Goal: Task Accomplishment & Management: Manage account settings

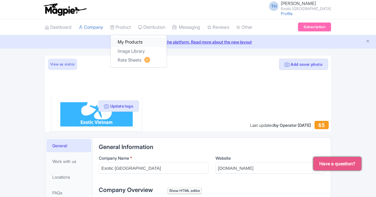
click at [111, 41] on link "My Products" at bounding box center [139, 42] width 56 height 9
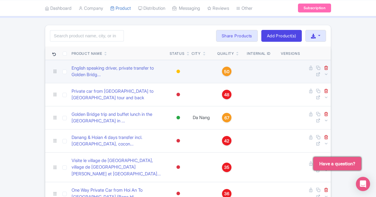
scroll to position [59, 0]
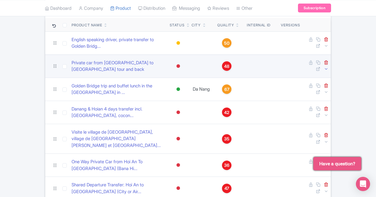
click at [329, 67] on icon at bounding box center [326, 69] width 4 height 4
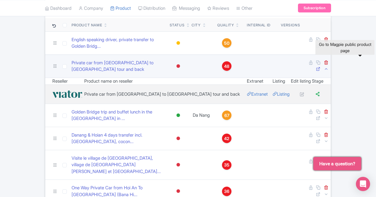
click at [321, 67] on icon at bounding box center [318, 69] width 4 height 4
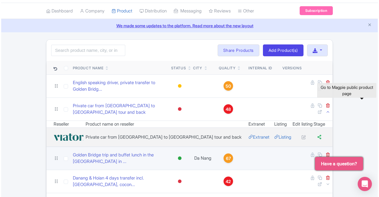
scroll to position [0, 0]
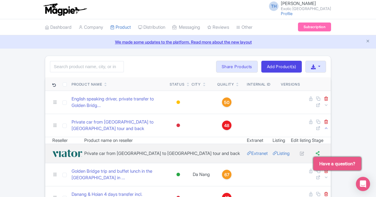
click at [329, 126] on icon at bounding box center [326, 128] width 4 height 4
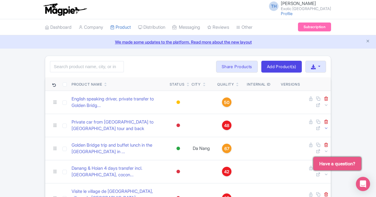
click at [329, 126] on icon at bounding box center [326, 128] width 4 height 4
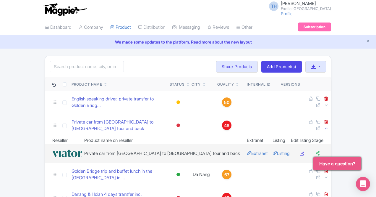
click at [305, 151] on icon at bounding box center [302, 153] width 4 height 4
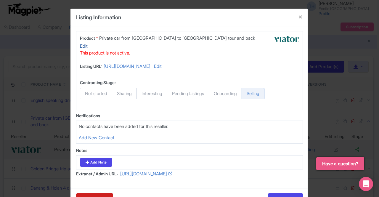
click at [88, 43] on link "Edit" at bounding box center [84, 46] width 8 height 7
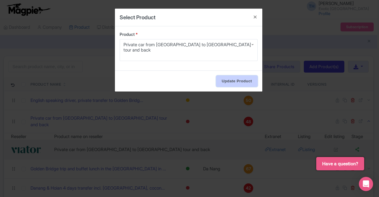
click at [243, 75] on input "Update Product" at bounding box center [236, 80] width 41 height 11
type input "Updating..."
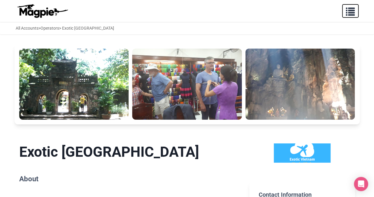
click at [350, 12] on span "button" at bounding box center [350, 10] width 9 height 9
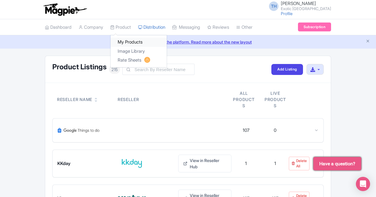
click at [111, 41] on link "My Products" at bounding box center [139, 42] width 56 height 9
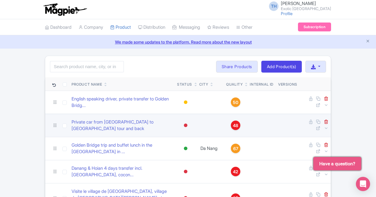
click at [88, 115] on td "Private car from [GEOGRAPHIC_DATA] to [GEOGRAPHIC_DATA] tour and back" at bounding box center [122, 125] width 106 height 23
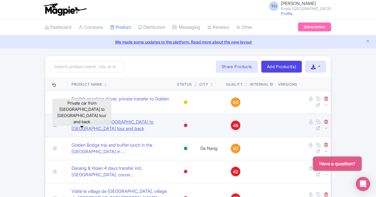
click at [88, 119] on link "Private car from [GEOGRAPHIC_DATA] to [GEOGRAPHIC_DATA] tour and back" at bounding box center [122, 125] width 101 height 13
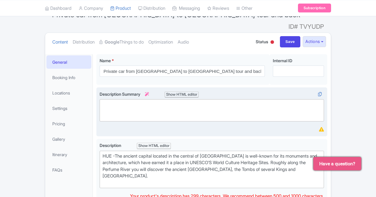
scroll to position [59, 0]
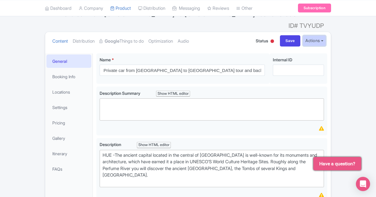
click at [326, 35] on button "Actions" at bounding box center [314, 40] width 23 height 11
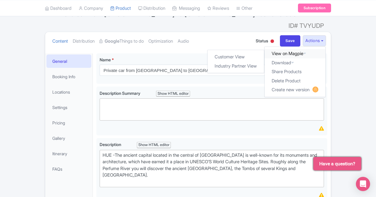
click at [306, 51] on icon at bounding box center [305, 53] width 3 height 4
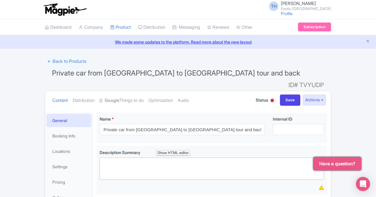
click at [268, 97] on span "Status" at bounding box center [262, 100] width 12 height 6
click at [274, 99] on div at bounding box center [273, 101] width 4 height 4
click at [275, 105] on div "Active" at bounding box center [257, 111] width 35 height 12
click at [301, 94] on input "Save" at bounding box center [290, 99] width 21 height 11
type input "Saving..."
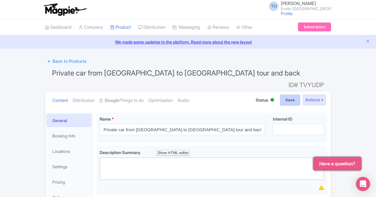
type input "Saving..."
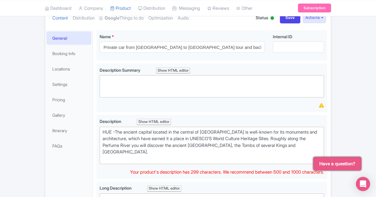
scroll to position [118, 0]
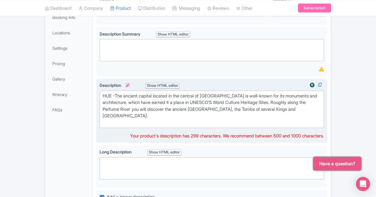
click at [162, 100] on div "HUE -The ancient capital located in the central of [GEOGRAPHIC_DATA] is well-kn…" at bounding box center [212, 109] width 219 height 33
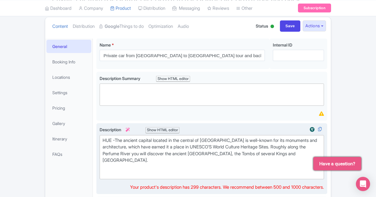
scroll to position [71, 0]
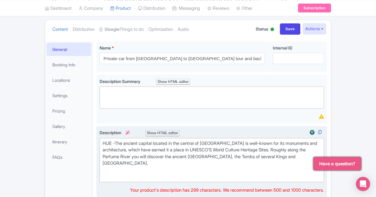
click at [100, 138] on trix-editor "HUE -The ancient capital located in the central of Viet Nam is well-known for i…" at bounding box center [212, 160] width 225 height 44
click at [114, 152] on div "HUE -The ancient capital located in the central of Viet Nam is well-known for i…" at bounding box center [212, 160] width 219 height 40
paste trix-editor "<div>HUE -The ancient capital located in the central of Viet Nam is well-known …"
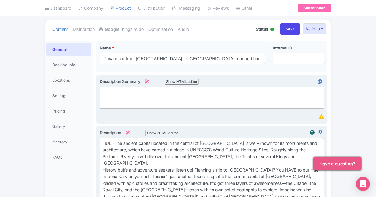
scroll to position [189, 0]
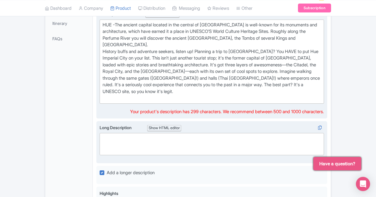
click at [233, 133] on trix-editor at bounding box center [212, 144] width 225 height 22
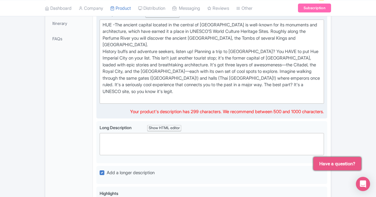
click at [311, 59] on div "HUE -The ancient capital located in the central of Viet Nam is well-known for i…" at bounding box center [212, 62] width 219 height 80
type trix-editor "<div>HUE -The ancient capital located in the central of Viet Nam is well-known …"
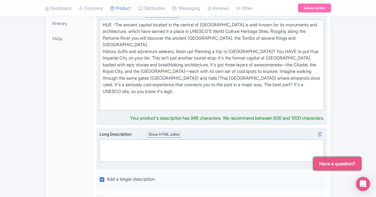
click at [242, 139] on trix-editor at bounding box center [212, 150] width 225 height 22
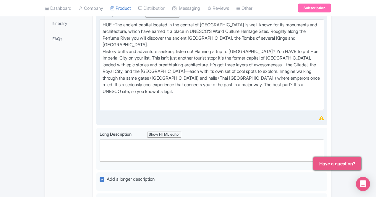
click at [292, 65] on div "HUE -The ancient capital located in the central of Viet Nam is well-known for i…" at bounding box center [212, 65] width 219 height 87
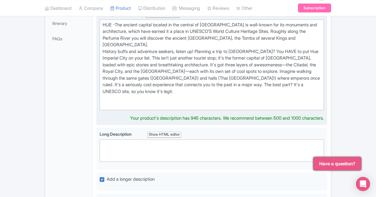
click at [273, 51] on div "HUE -The ancient capital located in the central of Viet Nam is well-known for i…" at bounding box center [212, 65] width 219 height 87
click at [284, 67] on div "HUE -The ancient capital located in the central of Viet Nam is well-known for i…" at bounding box center [212, 65] width 219 height 87
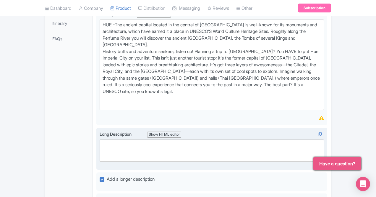
click at [197, 139] on trix-editor at bounding box center [212, 150] width 225 height 22
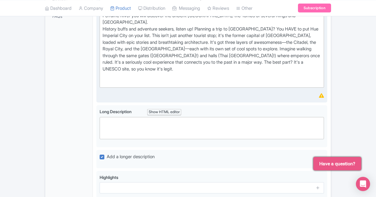
scroll to position [219, 0]
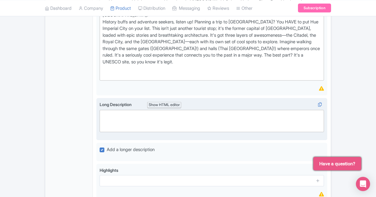
click at [202, 110] on trix-editor at bounding box center [212, 121] width 225 height 22
paste trix-editor "<div>History buffs and adventure seekers, listen up! Planning a trip to Vietnam…"
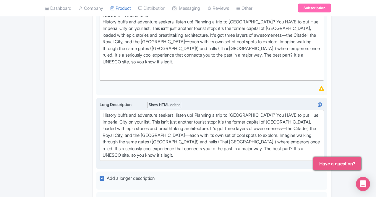
click at [158, 112] on div "History buffs and adventure seekers, listen up! Planning a trip to Vietnam? You…" at bounding box center [212, 135] width 219 height 47
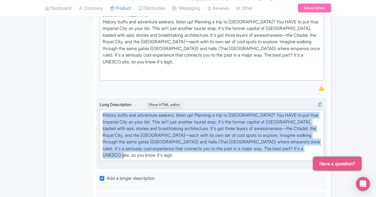
paste trix-editor "<div>History buffs and serious adventure seekers, it’s time to stop scrolling a…"
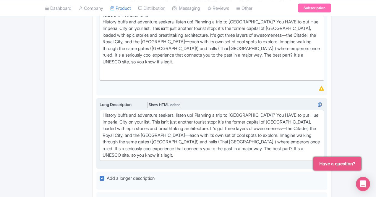
type trix-editor "<div>History buffs and serious adventure seekers, it’s time to stop scrolling a…"
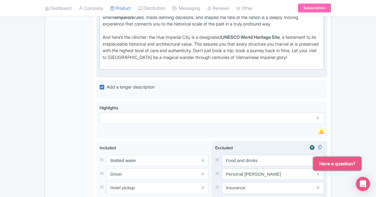
scroll to position [390, 0]
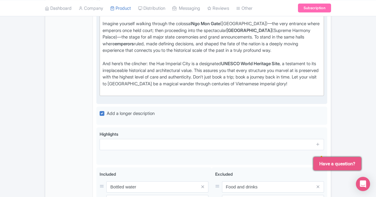
click at [244, 60] on div "And here’s the clincher: the Hue Imperial City is a designated UNESCO World Her…" at bounding box center [212, 76] width 219 height 33
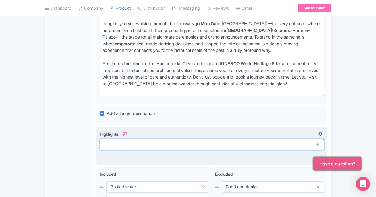
click at [198, 139] on input "text" at bounding box center [212, 144] width 225 height 11
paste input "Walk the Halls of the Last Dynasty: This is your chance to explore the former c…"
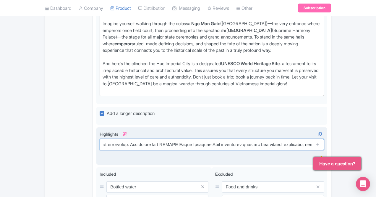
type input "Walk the Halls of the Last Dynasty: This is your chance to explore the former c…"
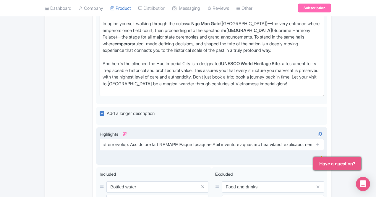
scroll to position [0, 0]
click at [205, 131] on div "Highlights i" at bounding box center [212, 146] width 225 height 31
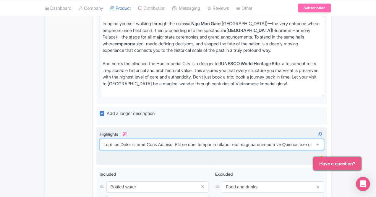
click at [175, 139] on input "text" at bounding box center [212, 144] width 225 height 11
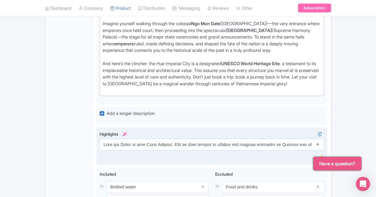
click at [321, 142] on icon at bounding box center [318, 144] width 4 height 4
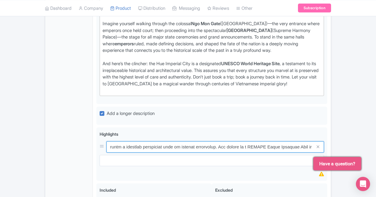
scroll to position [0, 2366]
drag, startPoint x: 346, startPoint y: 87, endPoint x: 379, endPoint y: 99, distance: 34.4
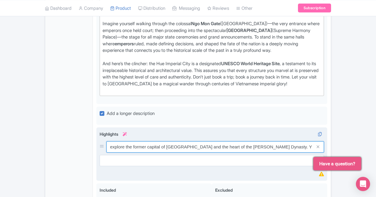
scroll to position [0, 0]
type input "Walk the Halls of the Last Dynasty: This is your chance to explore the former c…"
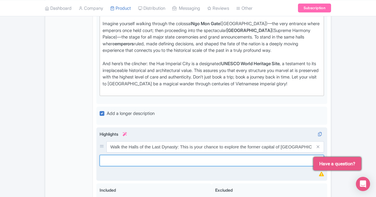
click at [142, 155] on input "text" at bounding box center [212, 160] width 225 height 11
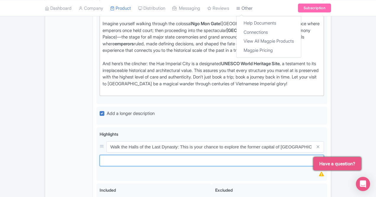
paste input "Explore the Tripartite Architectural Marvel: Experience the unique three-in-one…"
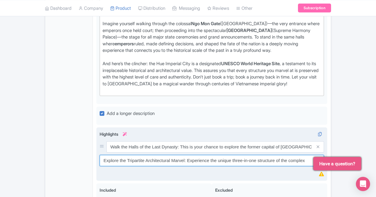
type input "Explore the Tripartite Architectural Marvel: Experience the unique three-in-one…"
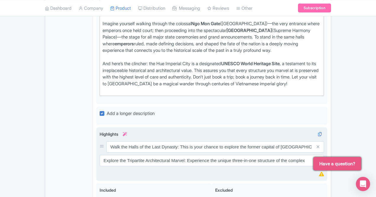
click at [321, 158] on icon at bounding box center [318, 160] width 4 height 4
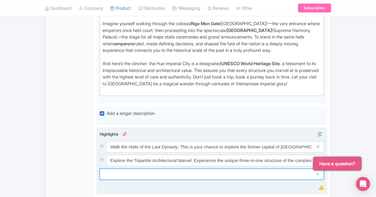
click at [121, 168] on input "text" at bounding box center [212, 173] width 225 height 11
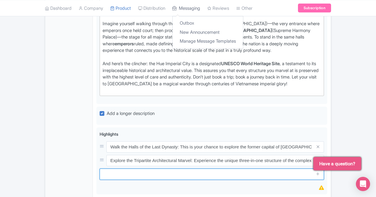
paste input "Cross the Iconic Ngo Mon Gate: Stand in awe before the majestic Meridian Gate (…"
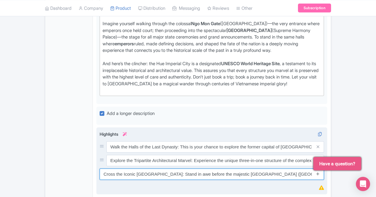
type input "Cross the Iconic Ngo Mon Gate: Stand in awe before the majestic Meridian Gate (…"
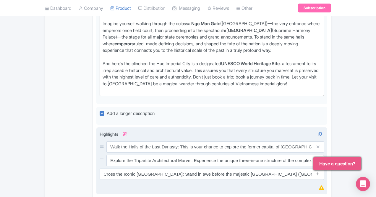
click at [321, 171] on icon at bounding box center [318, 173] width 4 height 4
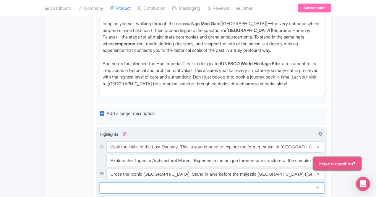
click at [140, 182] on input "text" at bounding box center [212, 187] width 225 height 11
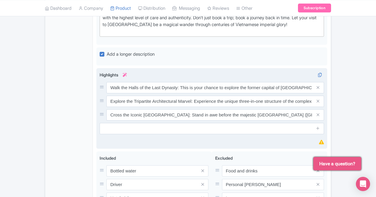
click at [199, 80] on div "Highlights i Walk the Halls of the Last Dynasty: This is your chance to explore…" at bounding box center [212, 109] width 225 height 74
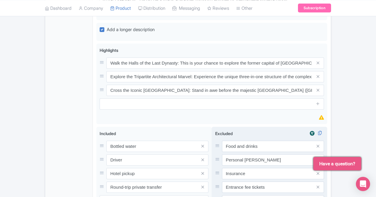
scroll to position [463, 0]
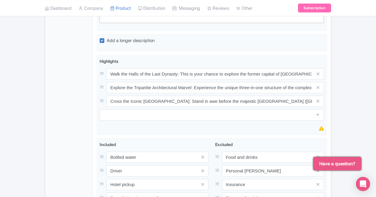
type input "Saving..."
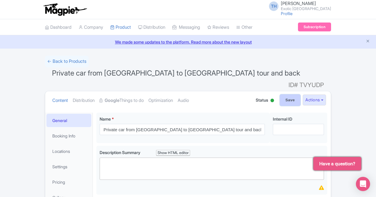
click at [301, 94] on input "Save" at bounding box center [290, 99] width 21 height 11
type input "Saving..."
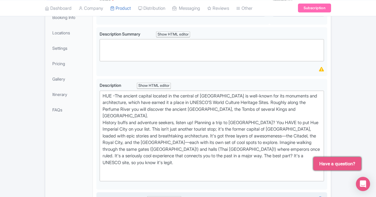
scroll to position [30, 0]
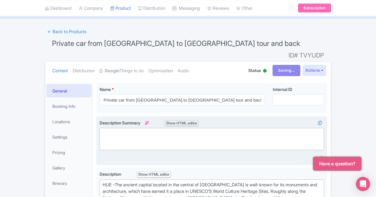
click at [162, 129] on trix-editor at bounding box center [212, 139] width 225 height 22
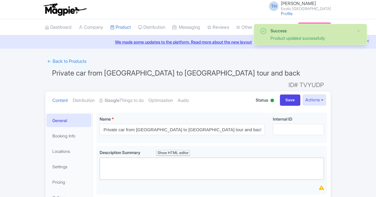
scroll to position [103, 0]
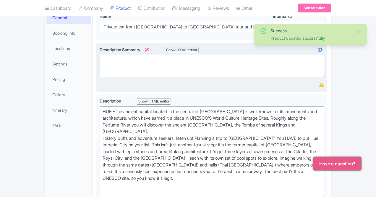
click at [120, 55] on trix-editor at bounding box center [212, 66] width 225 height 22
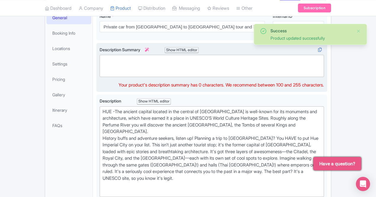
paste trix-editor "<div>&nbsp;Get ready to step through a historical gateway! These are the five u…"
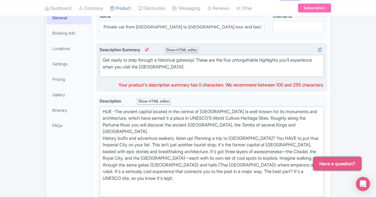
click at [144, 61] on trix-editor "Get ready to step through a historical gateway! These are the five unforgettabl…" at bounding box center [212, 66] width 225 height 22
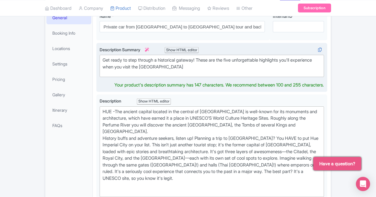
type trix-editor "<div>&nbsp;Get ready to step through a historical gateway! These are the five u…"
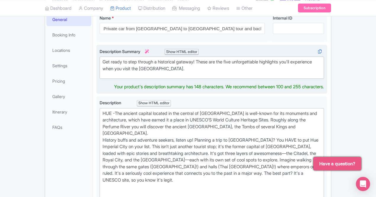
scroll to position [44, 0]
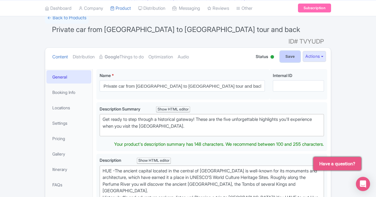
click at [301, 51] on input "Save" at bounding box center [290, 56] width 21 height 11
type input "Saving..."
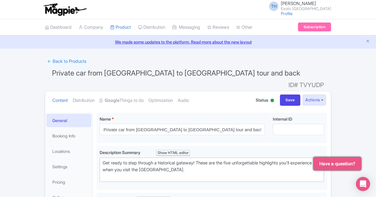
scroll to position [103, 0]
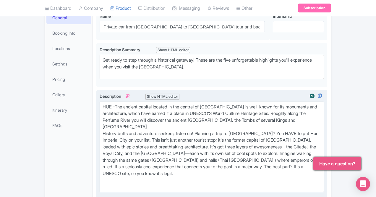
click at [173, 105] on div "HUE -The ancient capital located in the central of Viet Nam is well-known for i…" at bounding box center [212, 147] width 219 height 87
type trix-editor "<div>HUE -The ancient capital located in the central of Viet Nam is well-known …"
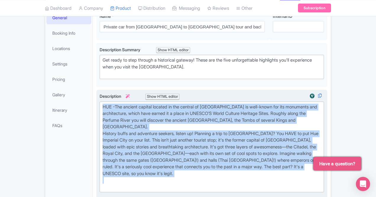
copy div "HUE -The ancient capital located in the central of Viet Nam is well-known for i…"
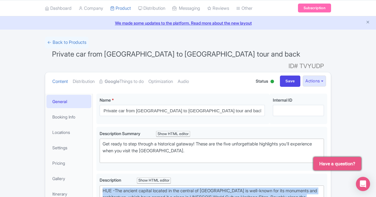
scroll to position [30, 0]
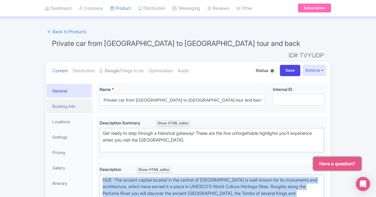
click at [46, 99] on link "Booking Info" at bounding box center [68, 105] width 45 height 13
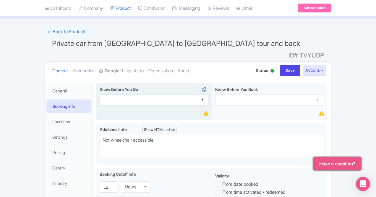
click at [205, 97] on icon at bounding box center [203, 99] width 4 height 4
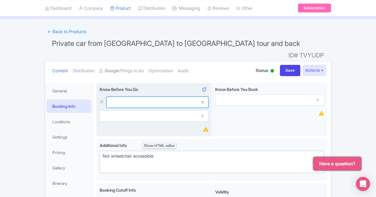
click at [114, 96] on input "text" at bounding box center [158, 101] width 102 height 11
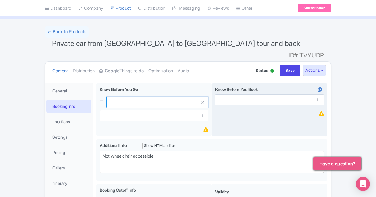
paste input "This tour involves a lot of walking, so make sure to wear comfortable shoes."
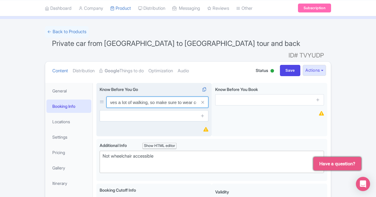
type input "This tour involves a lot of walking, so make sure to wear comfortable shoes."
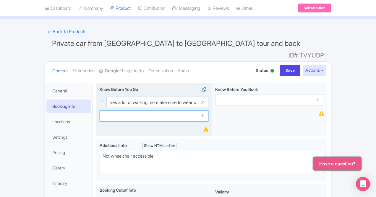
click at [127, 110] on input "text" at bounding box center [154, 115] width 109 height 11
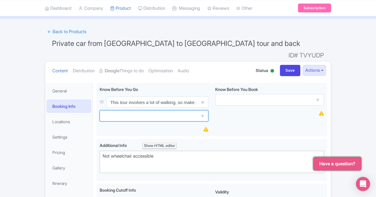
paste input "Please let me know in advance if you have any [MEDICAL_DATA] or other dietary r…"
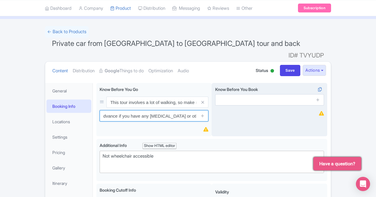
type input "Please let me know in advance if you have any [MEDICAL_DATA] or other dietary r…"
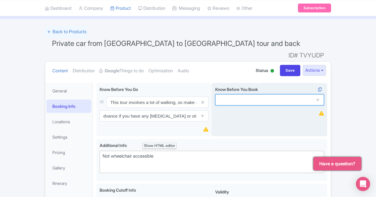
click at [260, 94] on input "text" at bounding box center [269, 99] width 109 height 11
paste input "This tour is not recommended for those with severe back/knee problems."
type input "This tour is not recommended for those with severe back/knee problems."
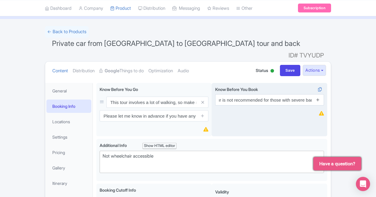
scroll to position [0, 0]
click at [321, 97] on icon at bounding box center [318, 99] width 4 height 4
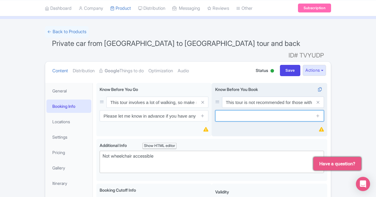
click at [269, 110] on input "text" at bounding box center [269, 115] width 109 height 11
paste input "This tour is wheelchair accessible."
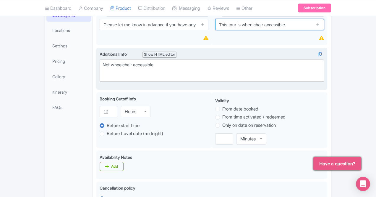
scroll to position [89, 0]
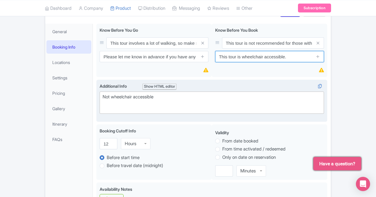
type input "This tour is wheelchair accessible."
click at [103, 94] on div "Not wheelchair accessible" at bounding box center [212, 100] width 219 height 13
click at [144, 94] on div "wheelchair accessible" at bounding box center [212, 100] width 219 height 13
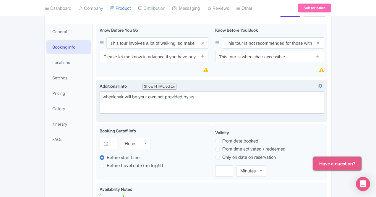
type trix-editor "<div>wheelchair will be your own not provided by us<br><br></div>"
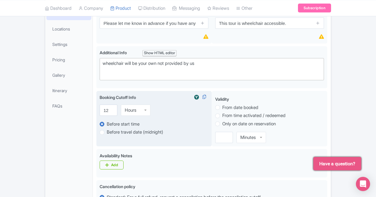
scroll to position [118, 0]
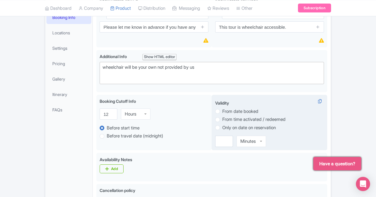
click at [226, 108] on label "From date booked" at bounding box center [241, 111] width 36 height 7
click at [226, 108] on input "From date booked" at bounding box center [226, 111] width 6 height 6
radio input "true"
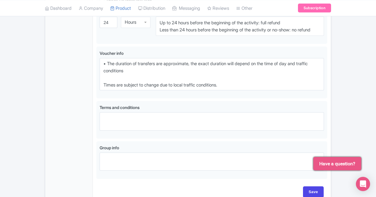
scroll to position [372, 0]
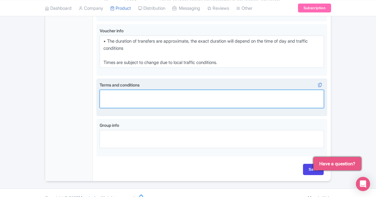
click at [142, 90] on textarea "Terms and conditions" at bounding box center [212, 99] width 225 height 18
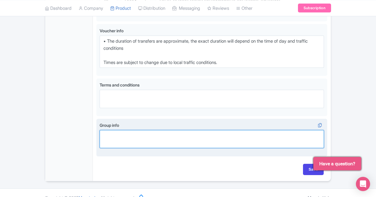
click at [100, 130] on textarea "Group info" at bounding box center [212, 139] width 225 height 18
click at [181, 130] on textarea "Maximum one bus will be arranged for 30" at bounding box center [212, 139] width 225 height 18
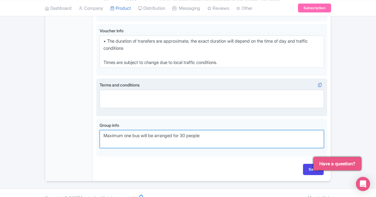
type textarea "Maximum one bus will be arranged for 30 people"
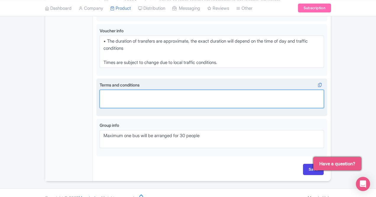
click at [115, 90] on textarea "Terms and conditions" at bounding box center [212, 99] width 225 height 18
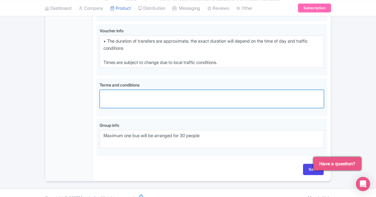
paste textarea "1. Q: Do I need a visa to visit Vietnam as a tourist? A: Yes, most visitors to …"
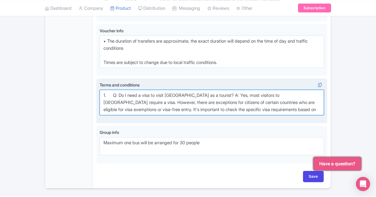
click at [100, 90] on textarea "1. Q: Do I need a visa to visit Vietnam as a tourist? A: Yes, most visitors to …" at bounding box center [212, 102] width 225 height 25
drag, startPoint x: 176, startPoint y: 87, endPoint x: 183, endPoint y: 78, distance: 11.7
click at [176, 90] on textarea "Q: Do I need a visa to visit Vietnam as a tourist? A: Yes, most visitors to Vie…" at bounding box center [212, 102] width 225 height 25
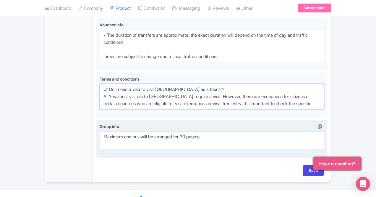
scroll to position [379, 0]
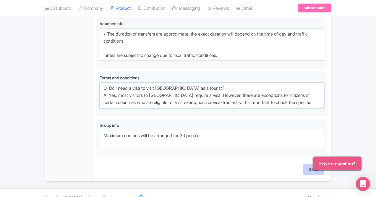
type textarea "Q: Do I need a visa to visit [GEOGRAPHIC_DATA] as a tourist? A: Yes, most visit…"
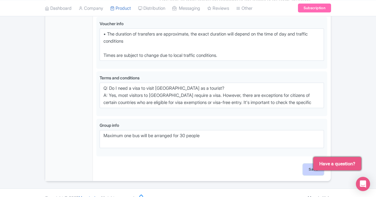
click at [324, 164] on input "Save" at bounding box center [313, 169] width 21 height 11
type input "Update Product"
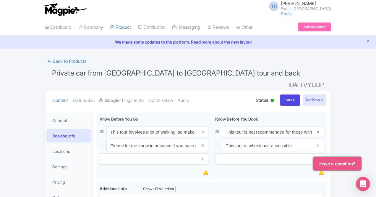
scroll to position [103, 0]
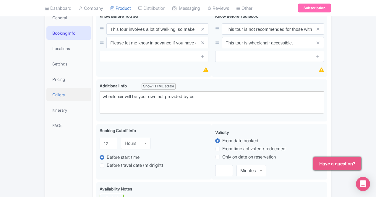
click at [46, 88] on link "Gallery" at bounding box center [68, 94] width 45 height 13
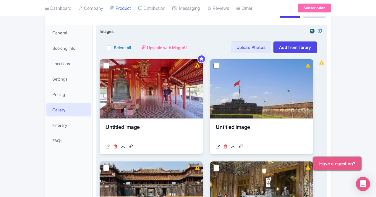
scroll to position [78, 0]
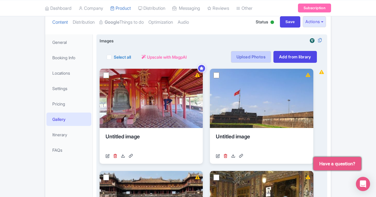
click at [271, 51] on link "Upload Photos" at bounding box center [251, 57] width 40 height 12
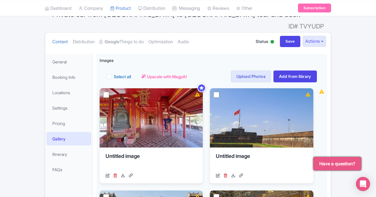
scroll to position [59, 0]
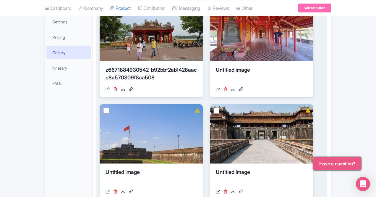
scroll to position [197, 0]
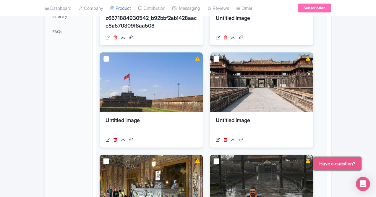
type input "Saving..."
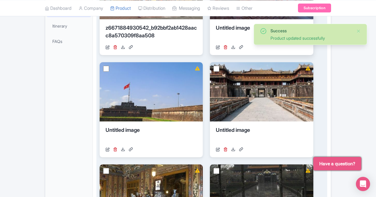
scroll to position [226, 0]
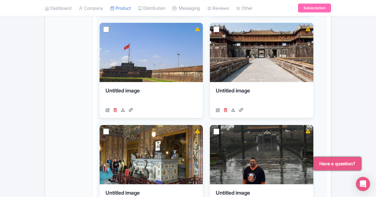
paste input "[URL][DOMAIN_NAME]"
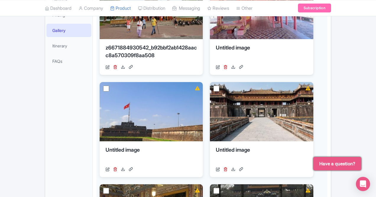
scroll to position [197, 0]
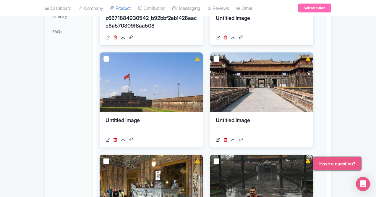
type input "[URL][DOMAIN_NAME]"
type input "Saving..."
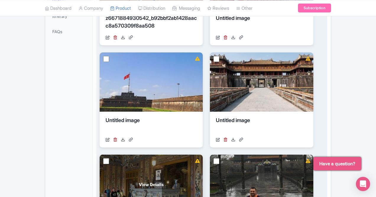
scroll to position [78, 0]
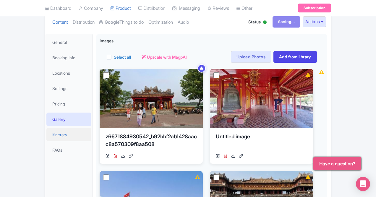
click at [46, 128] on link "Itinerary" at bounding box center [68, 134] width 45 height 13
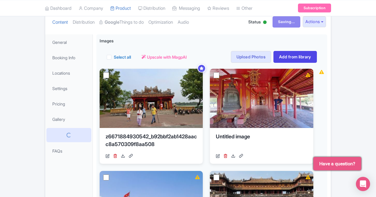
scroll to position [62, 0]
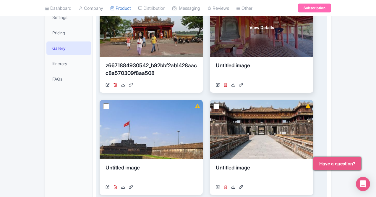
scroll to position [73, 0]
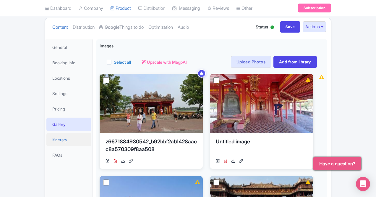
click at [46, 133] on link "Itinerary" at bounding box center [68, 139] width 45 height 13
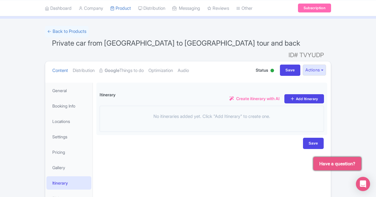
scroll to position [62, 0]
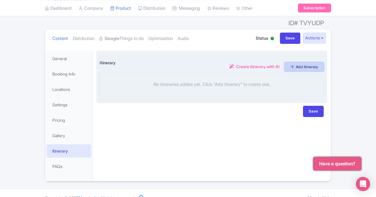
click at [324, 62] on link "Add Itinerary" at bounding box center [305, 66] width 40 height 9
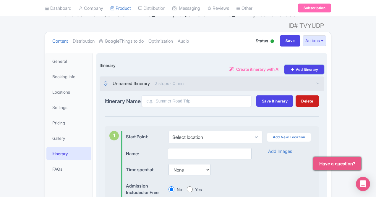
scroll to position [0, 0]
